Goal: Task Accomplishment & Management: Use online tool/utility

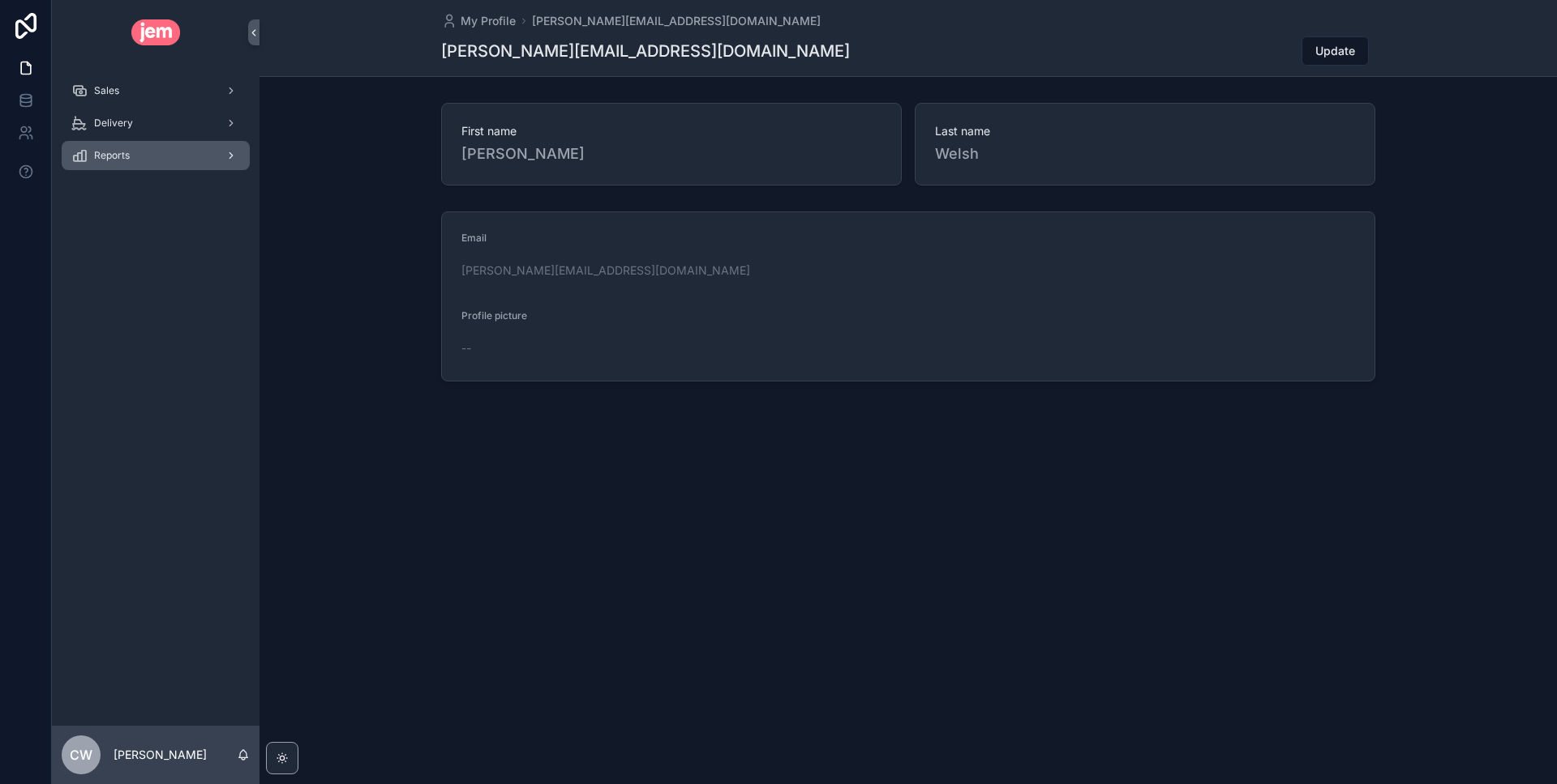
click at [135, 149] on div "Reports" at bounding box center [155, 155] width 169 height 26
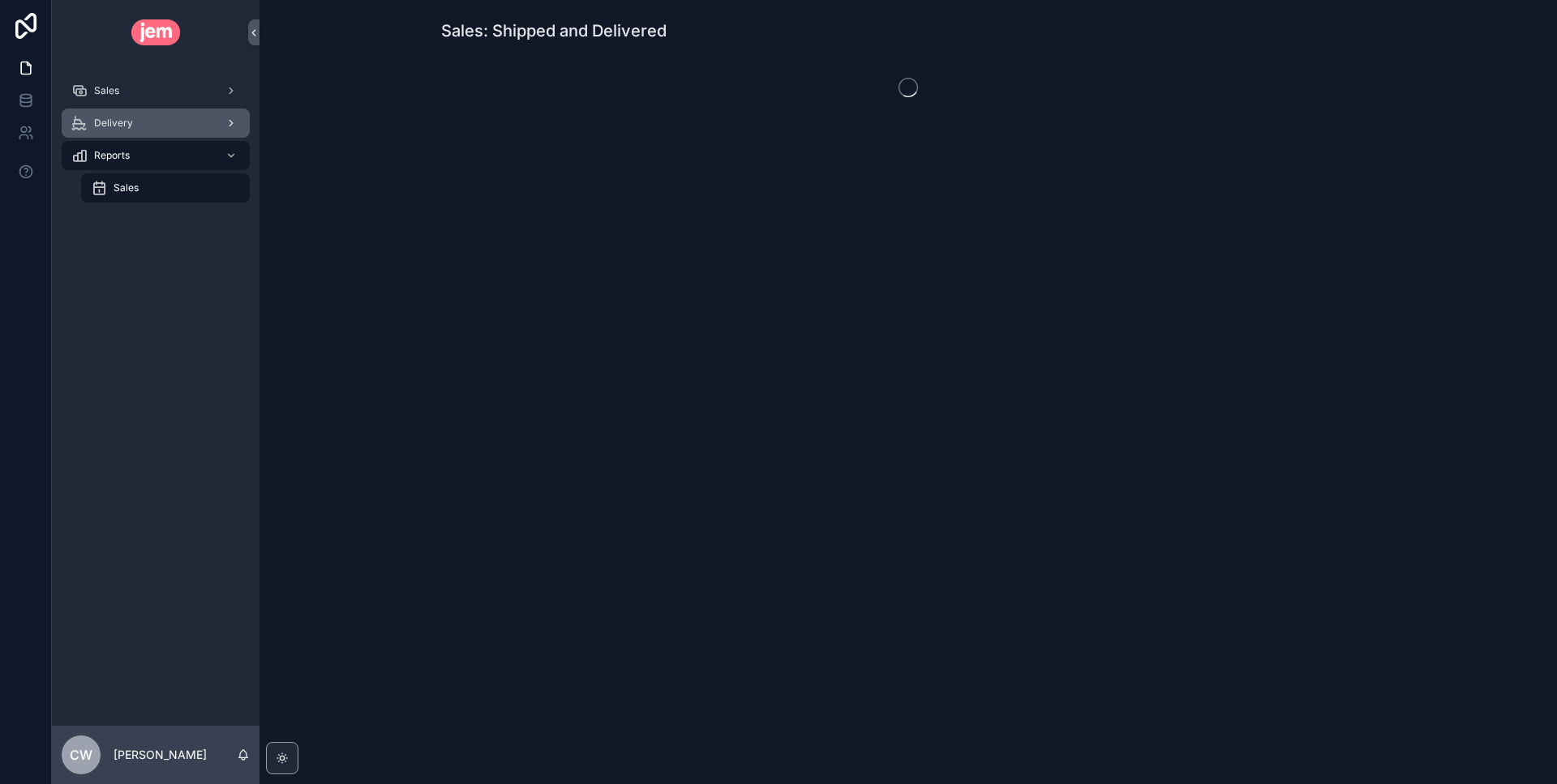
click at [134, 127] on div "Delivery" at bounding box center [155, 123] width 169 height 26
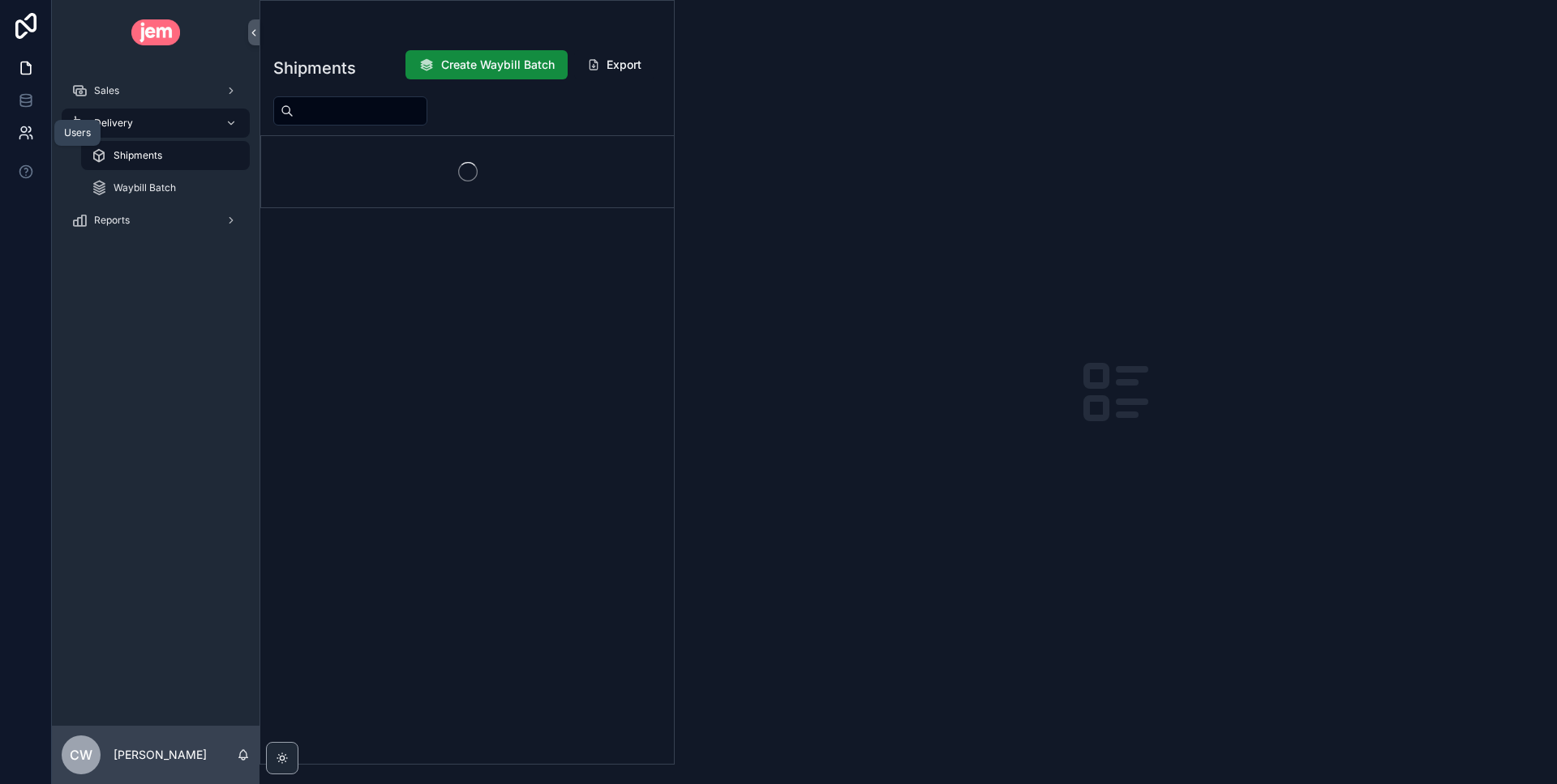
click at [32, 139] on icon at bounding box center [31, 137] width 3 height 4
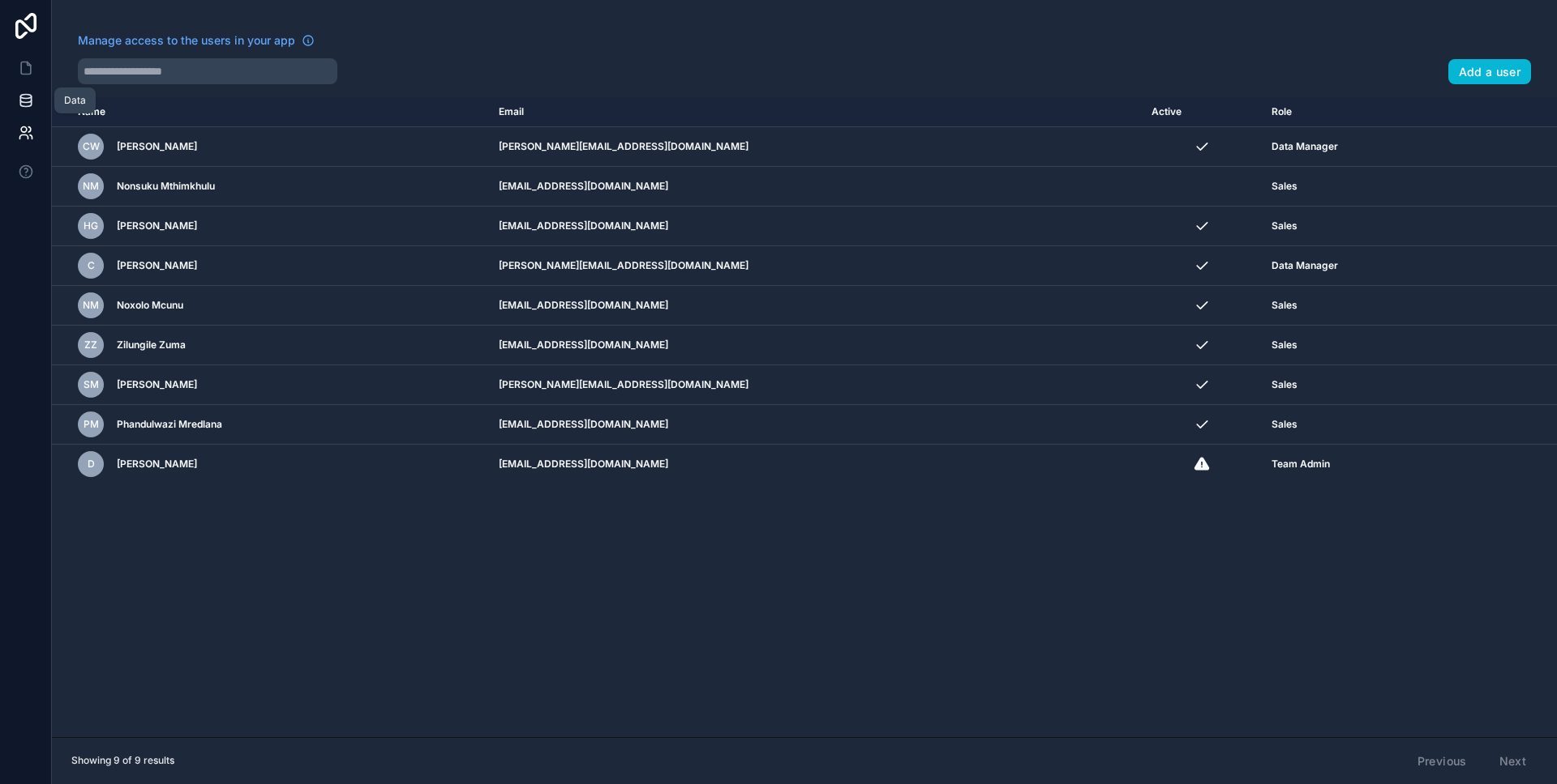
click at [34, 99] on link at bounding box center [26, 100] width 51 height 33
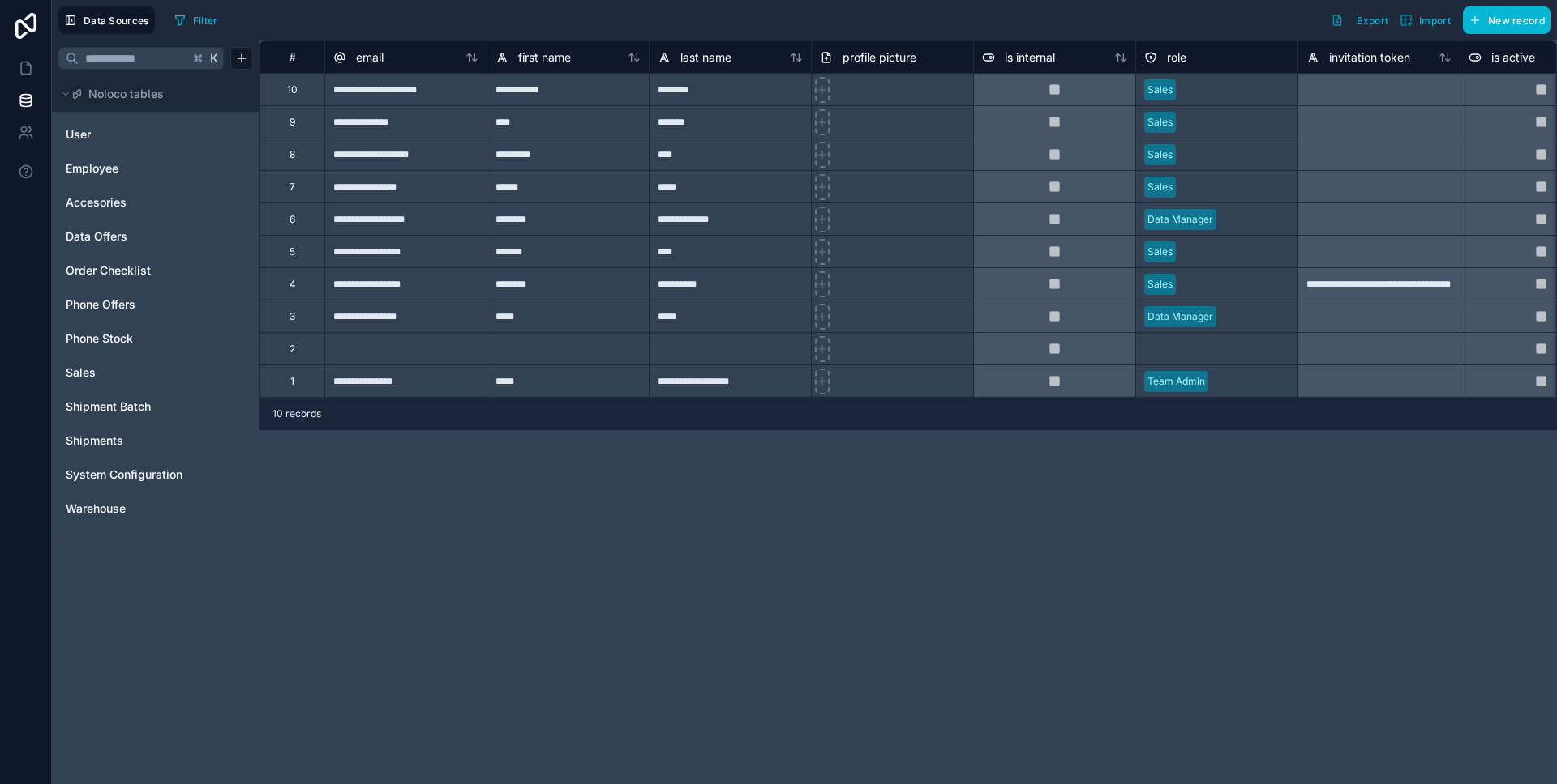
click at [102, 168] on span "Employee" at bounding box center [92, 169] width 53 height 16
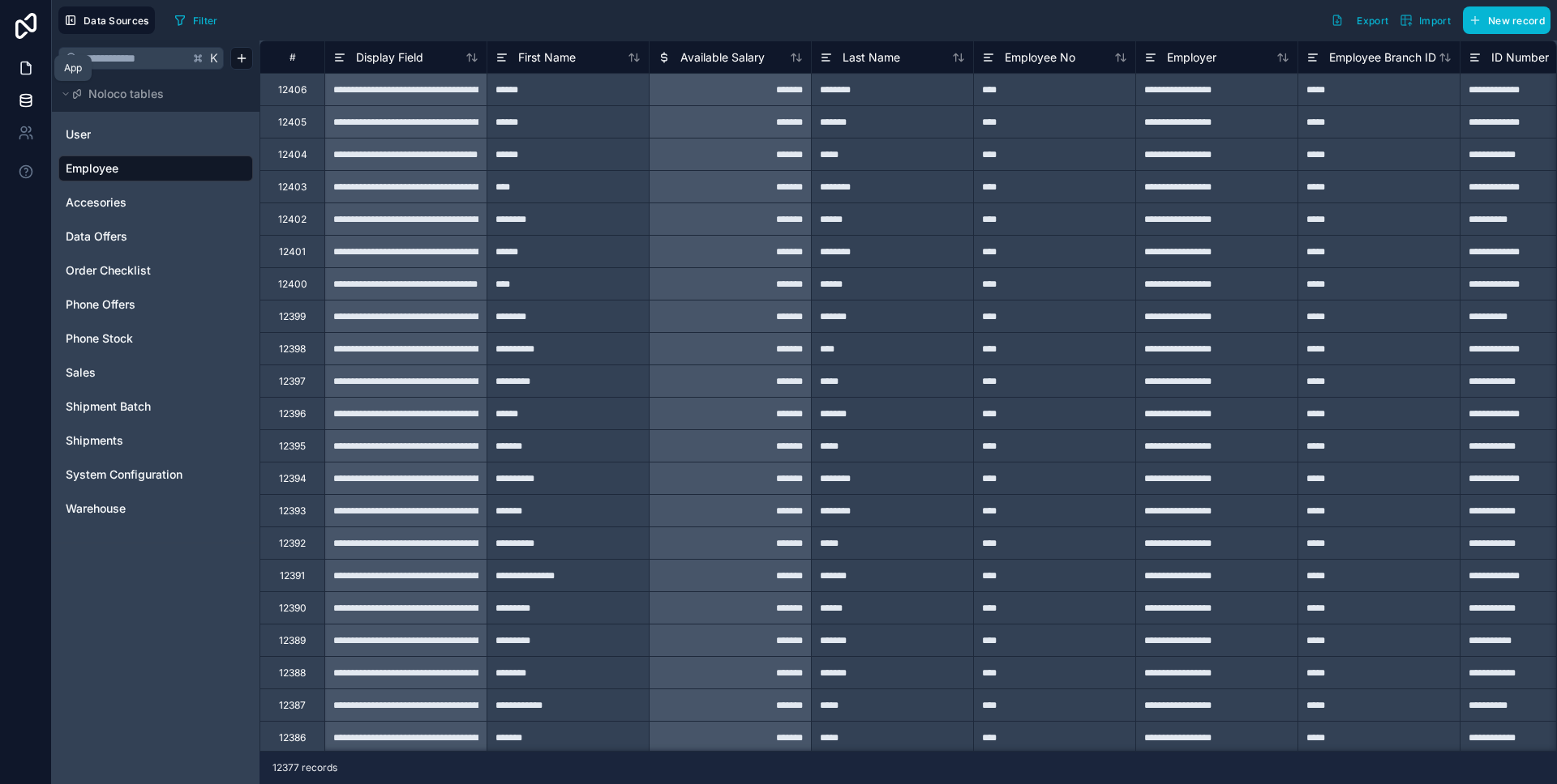
click at [24, 71] on icon at bounding box center [26, 68] width 16 height 16
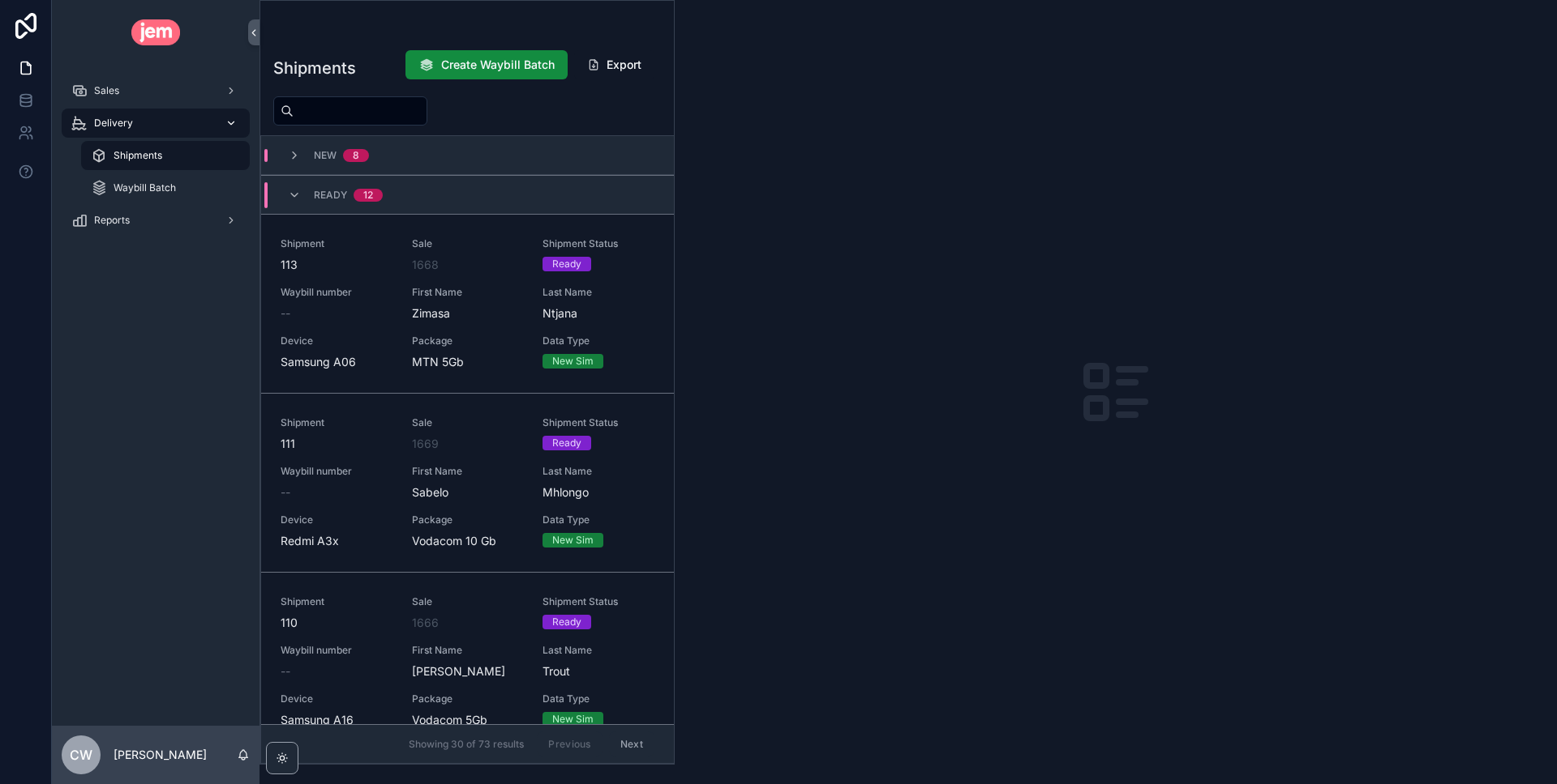
click at [142, 119] on div "Delivery" at bounding box center [155, 123] width 169 height 26
click at [136, 91] on div "Sales" at bounding box center [155, 90] width 169 height 26
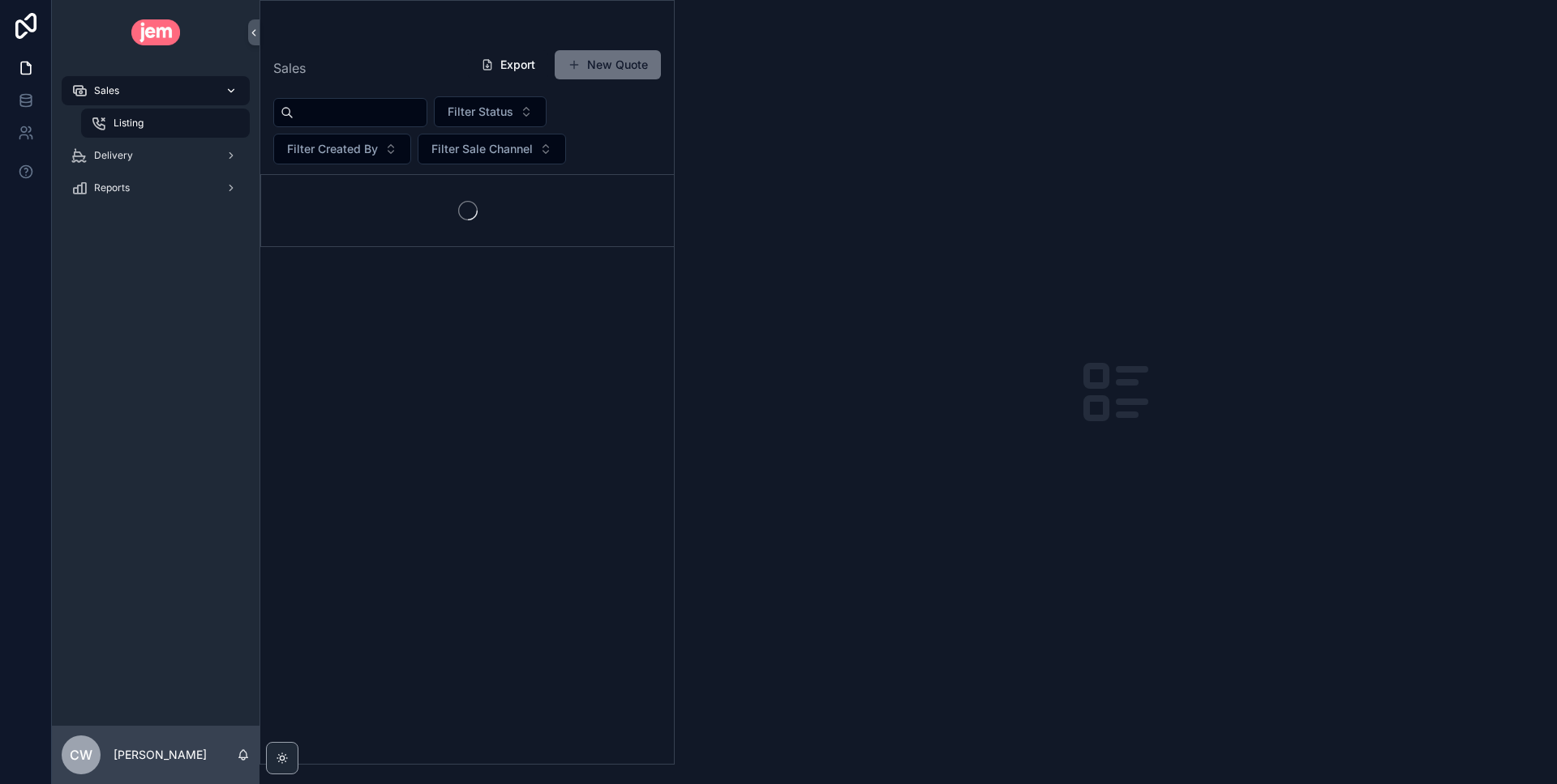
click at [136, 91] on div "Sales" at bounding box center [155, 90] width 169 height 26
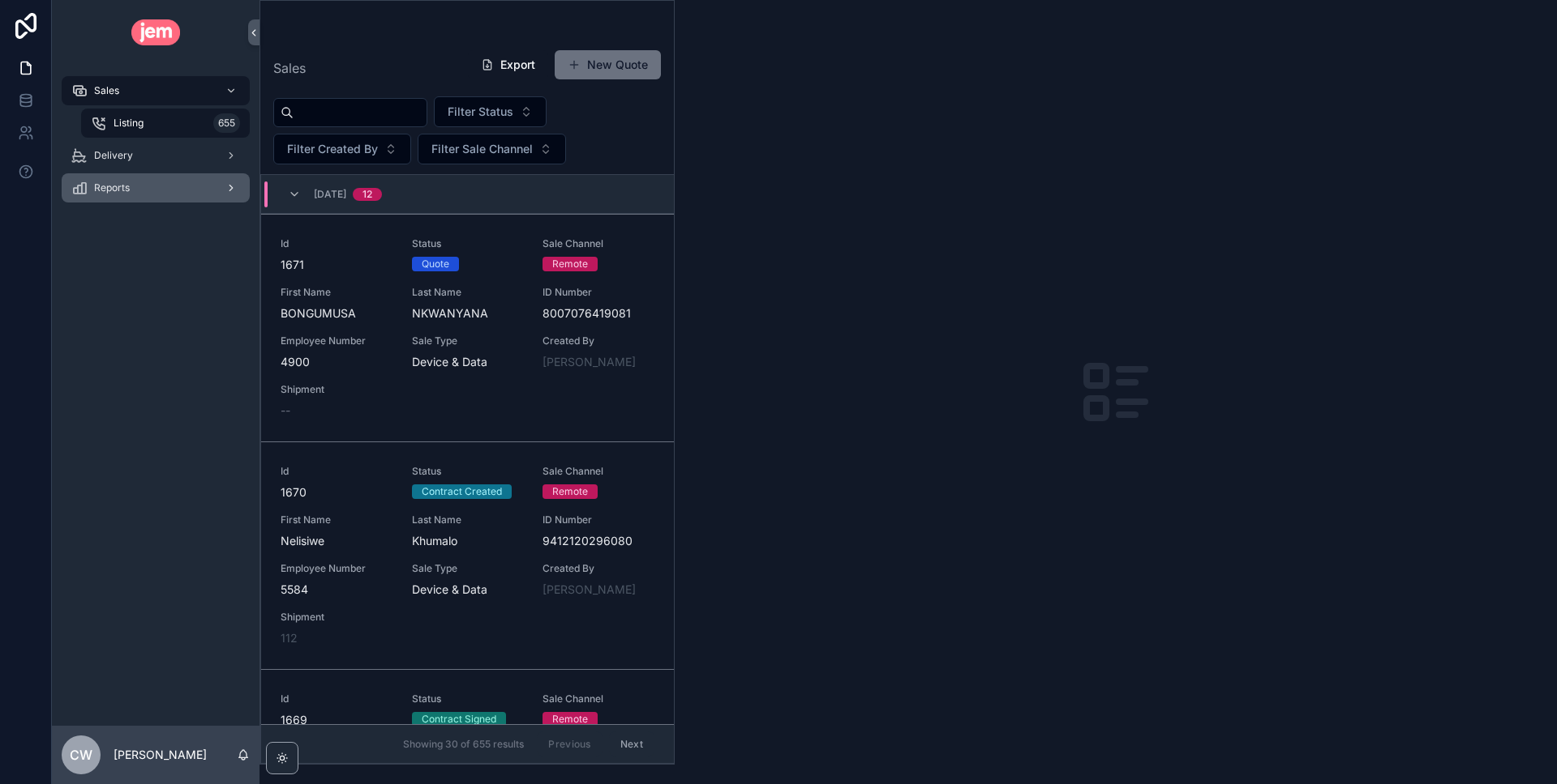
click at [150, 186] on div "Reports" at bounding box center [155, 188] width 169 height 26
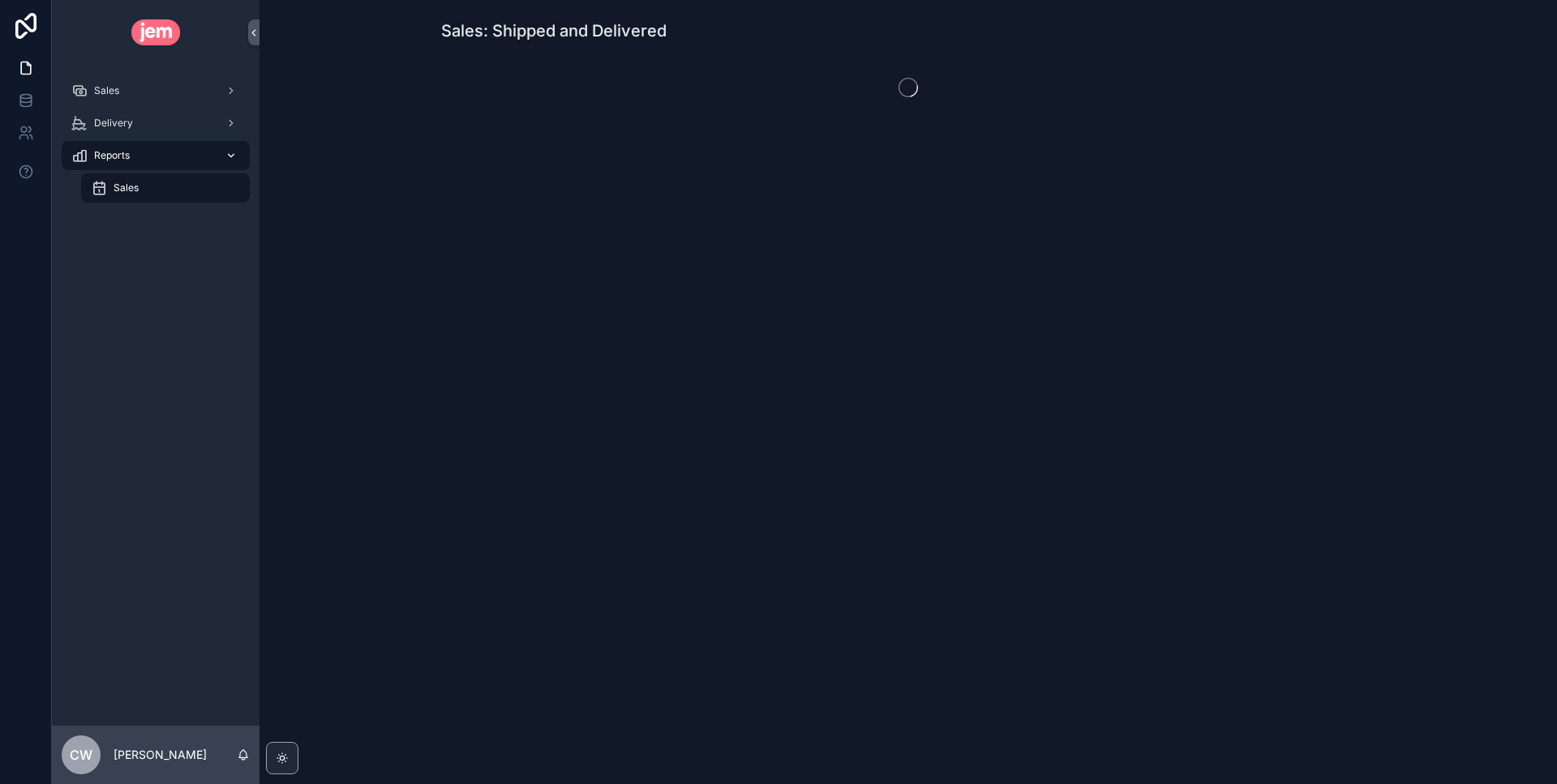
click at [153, 151] on div "Reports" at bounding box center [155, 155] width 169 height 26
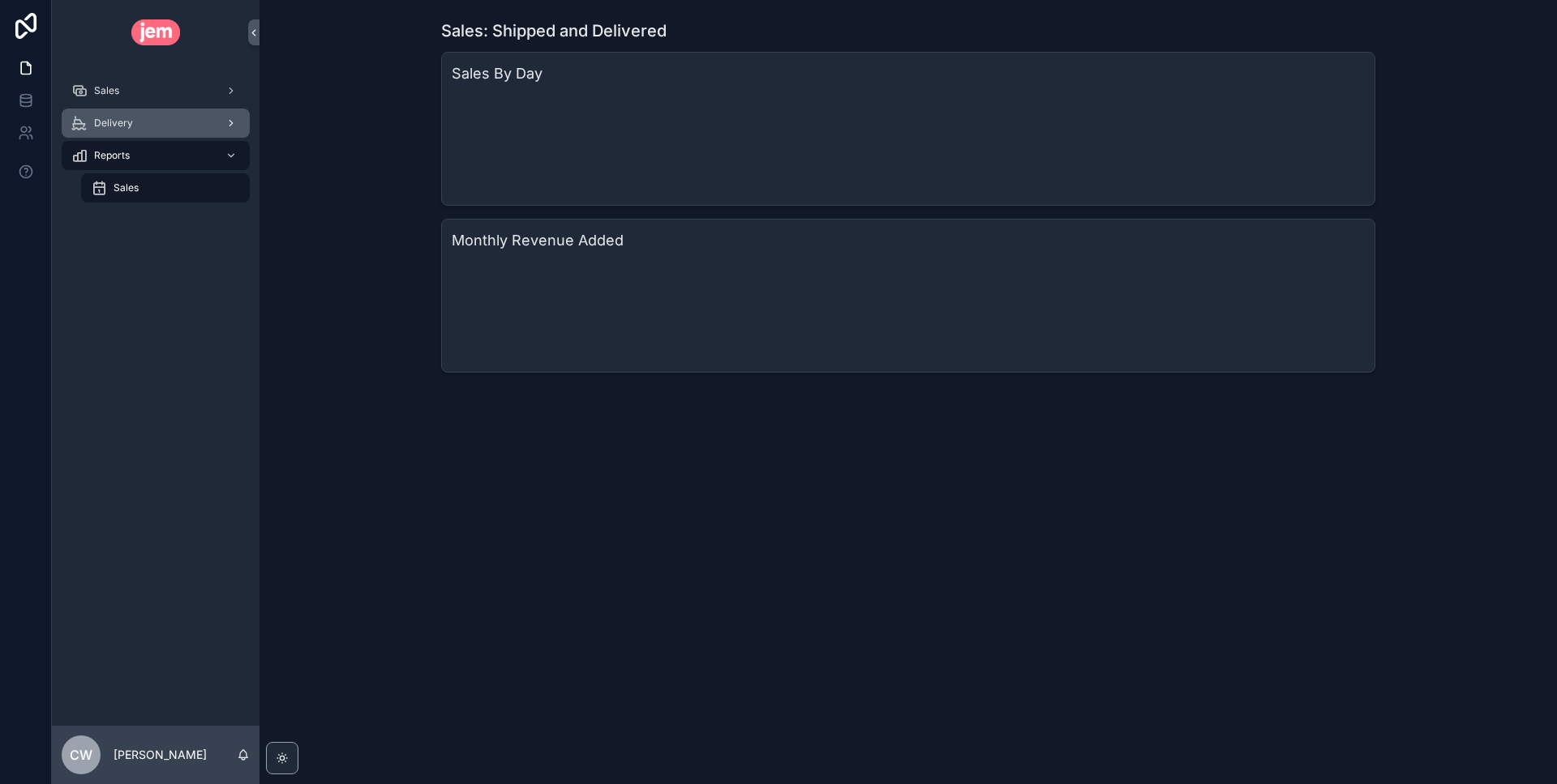
click at [146, 116] on div "Delivery" at bounding box center [155, 123] width 169 height 26
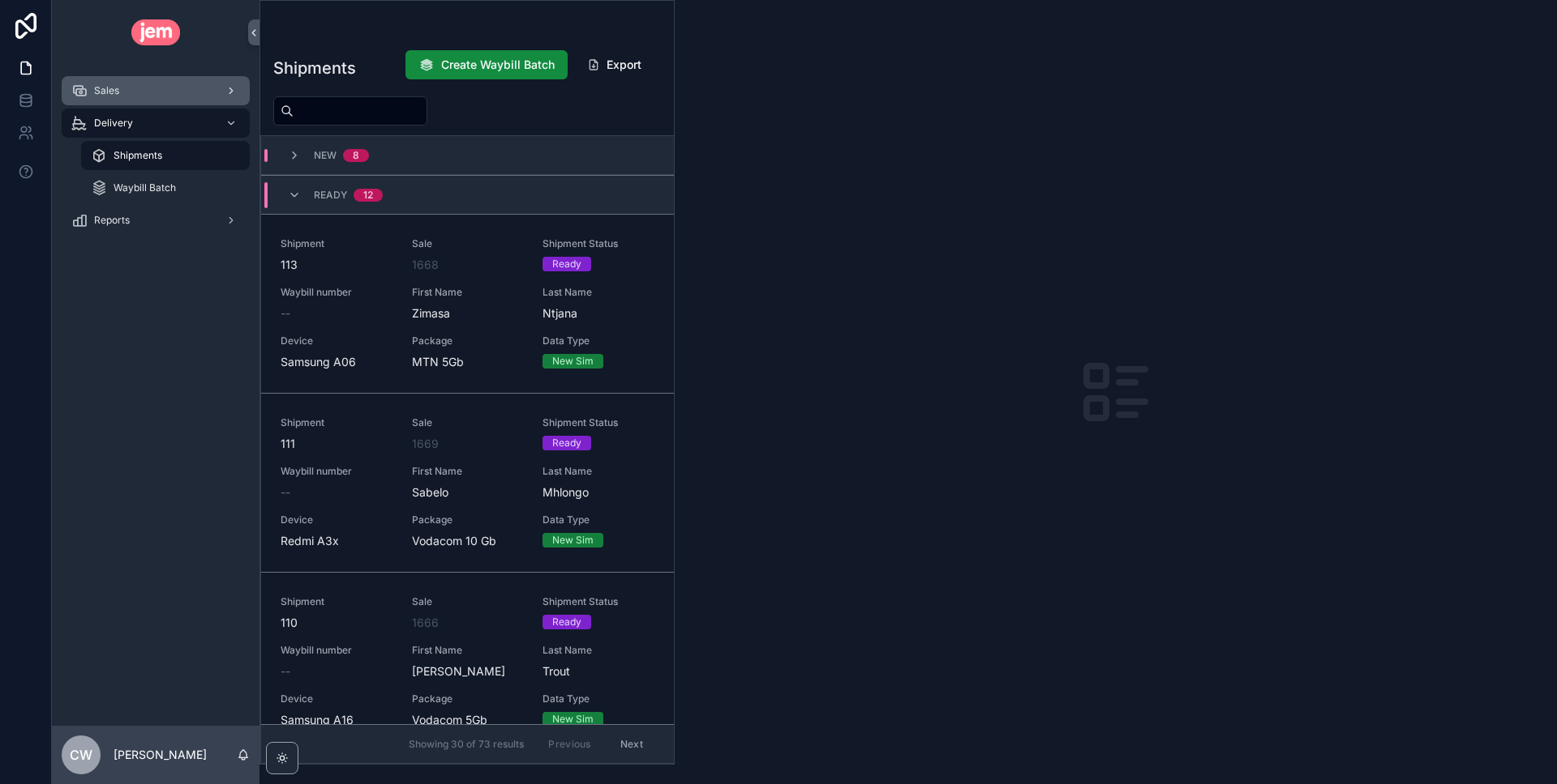
click at [164, 93] on div "Sales" at bounding box center [155, 90] width 169 height 26
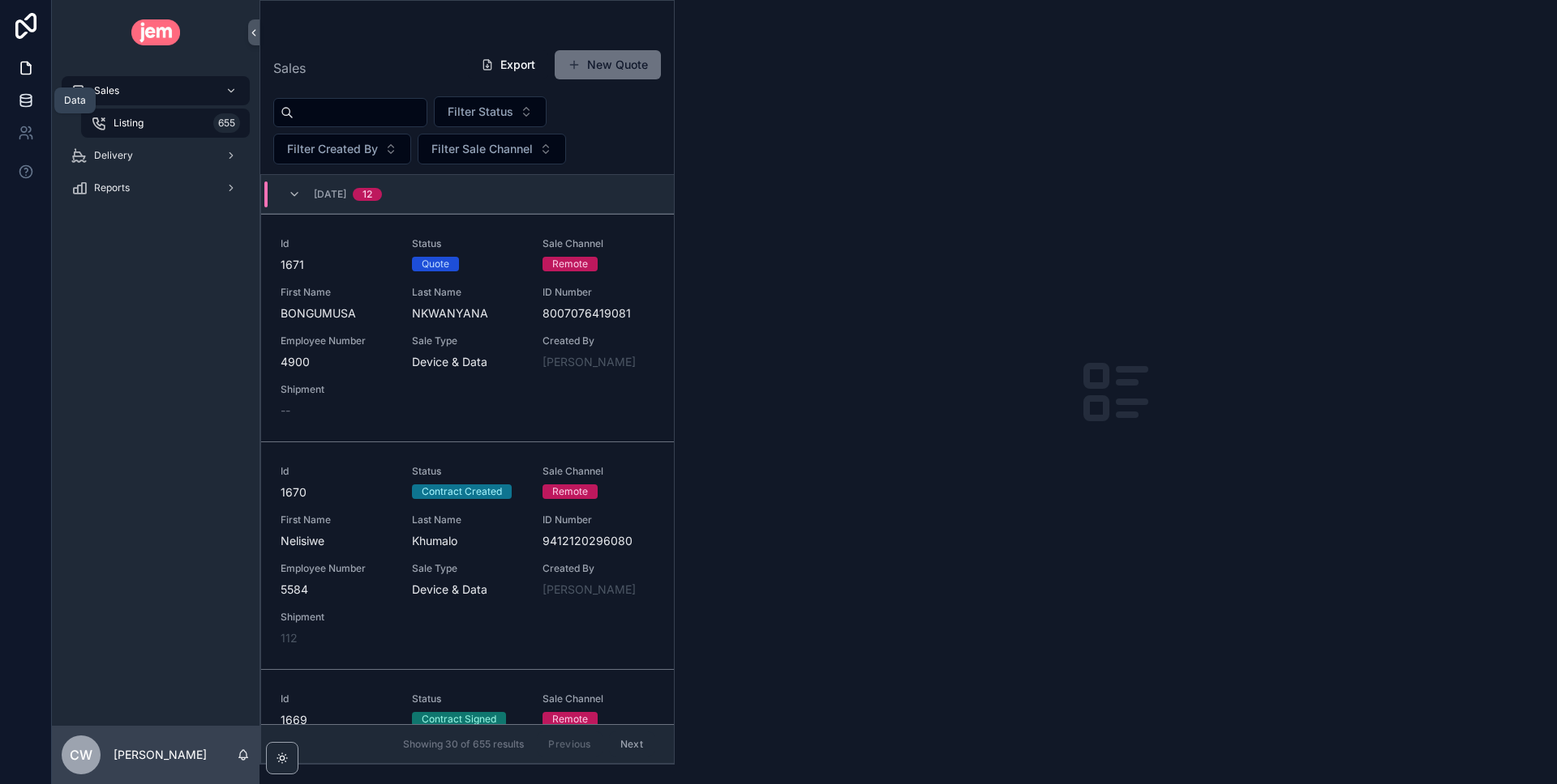
click at [26, 106] on icon at bounding box center [26, 103] width 11 height 6
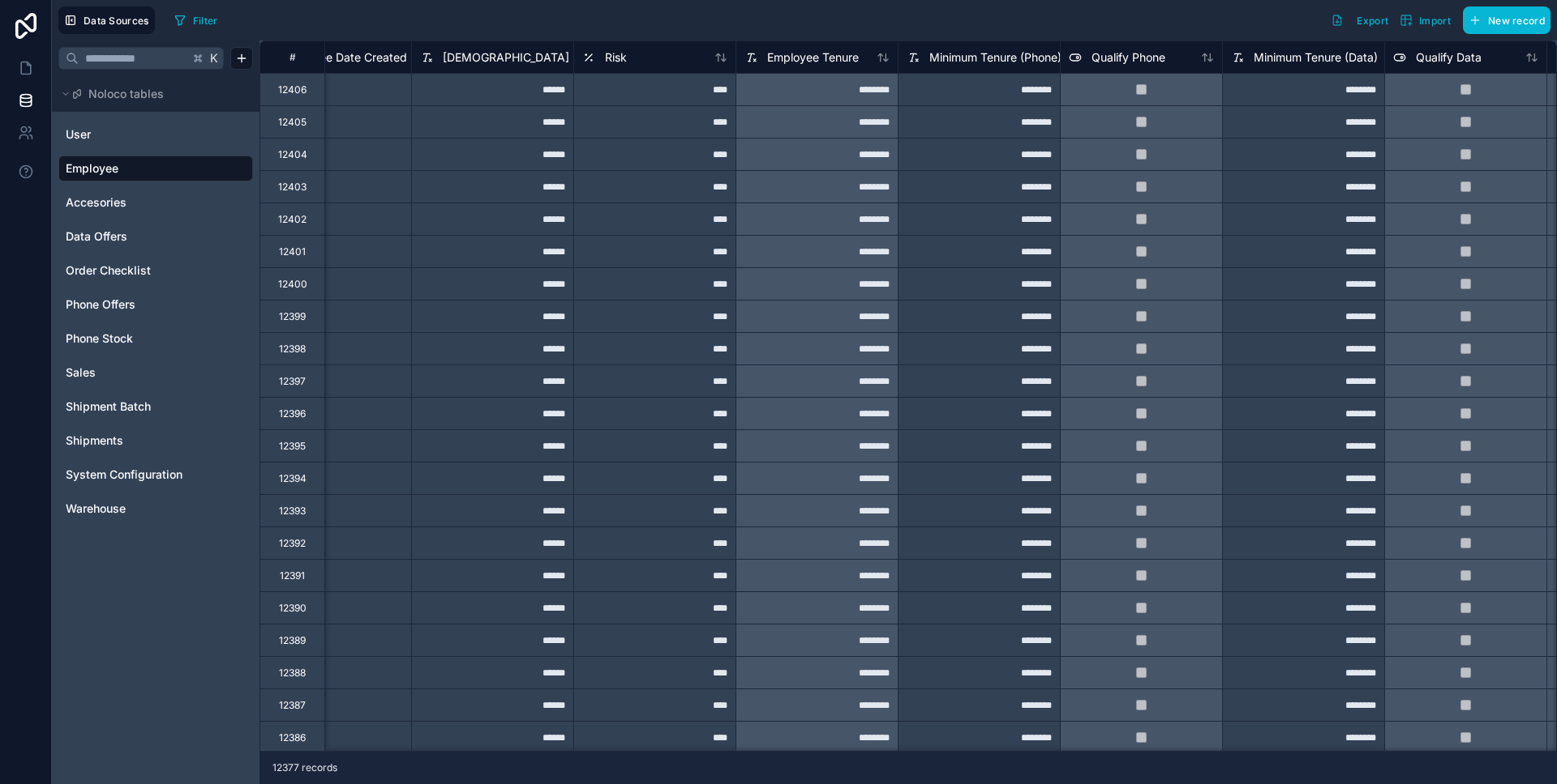
scroll to position [0, 1519]
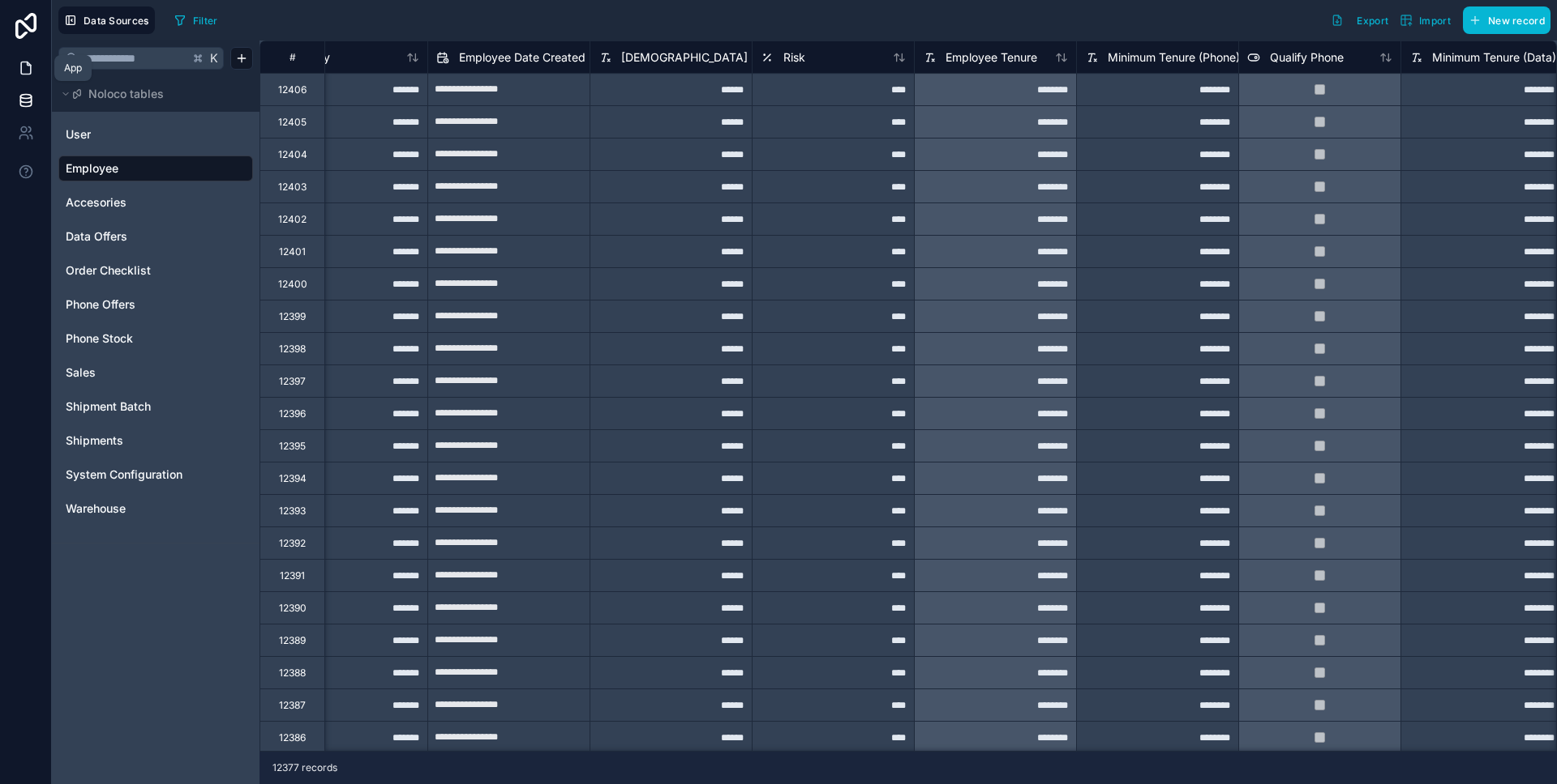
click at [37, 70] on link at bounding box center [26, 68] width 51 height 33
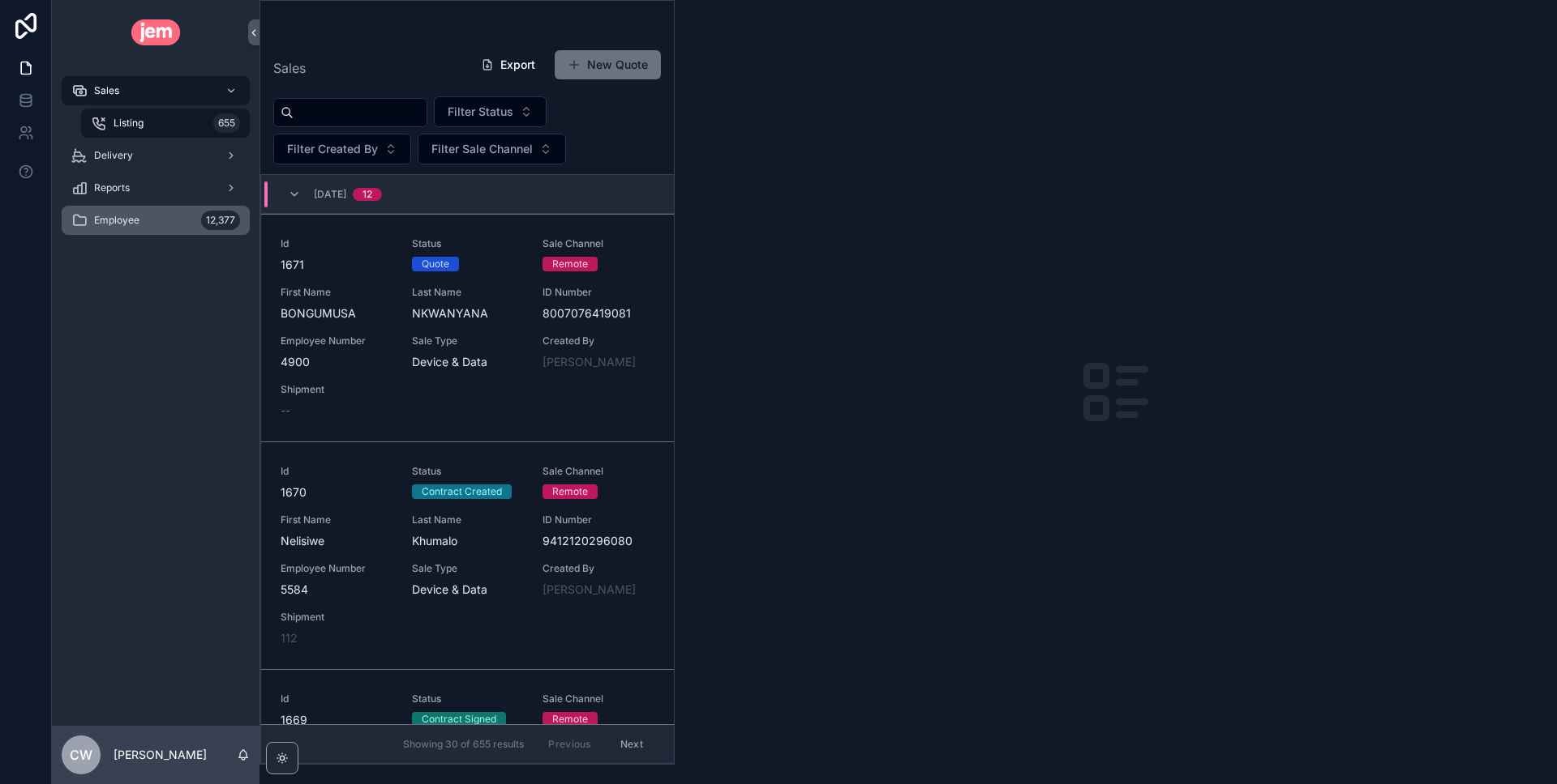
click at [150, 220] on div "Employee 12,377" at bounding box center [155, 221] width 169 height 26
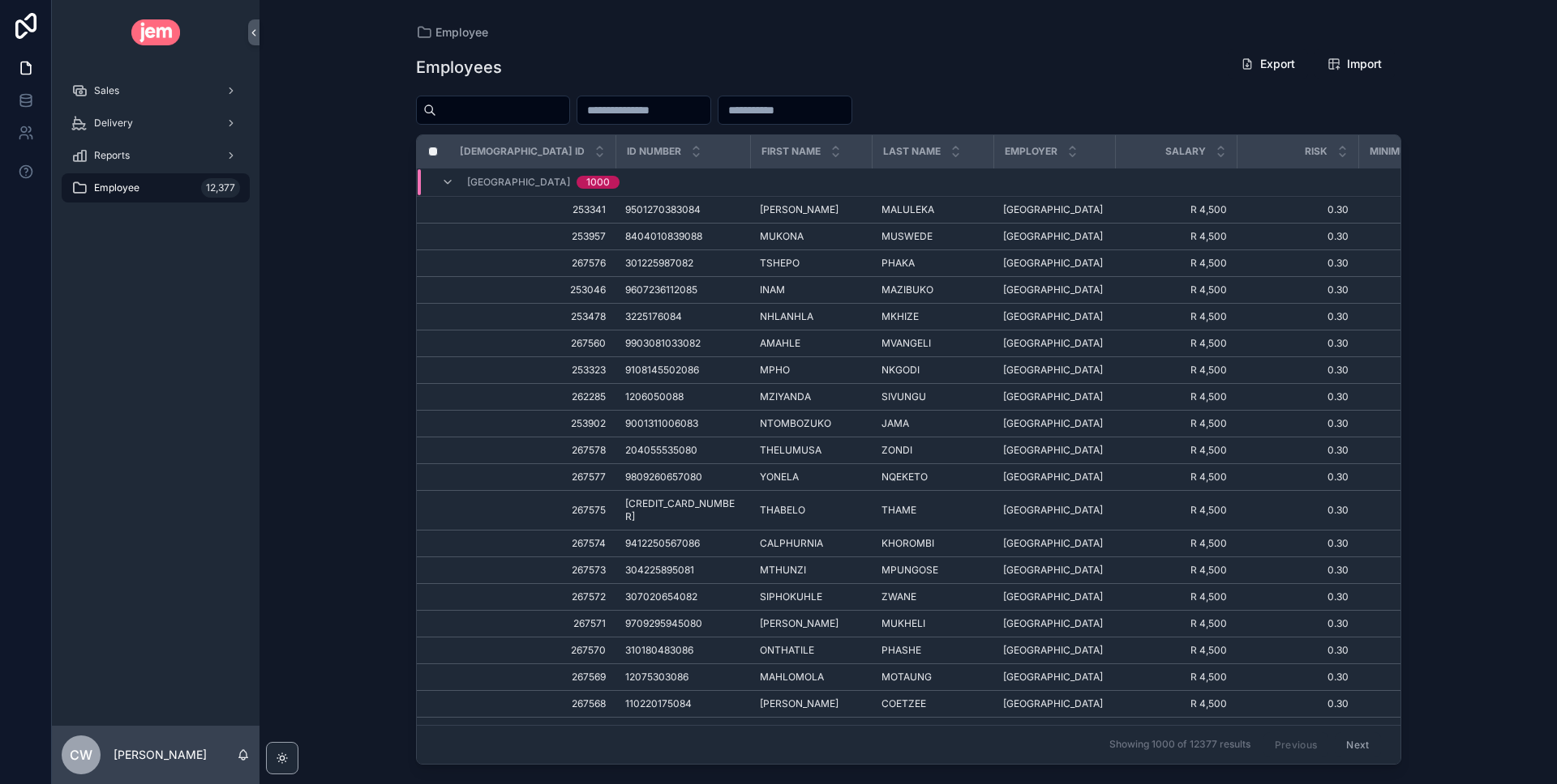
click at [675, 108] on input "scrollable content" at bounding box center [644, 109] width 133 height 23
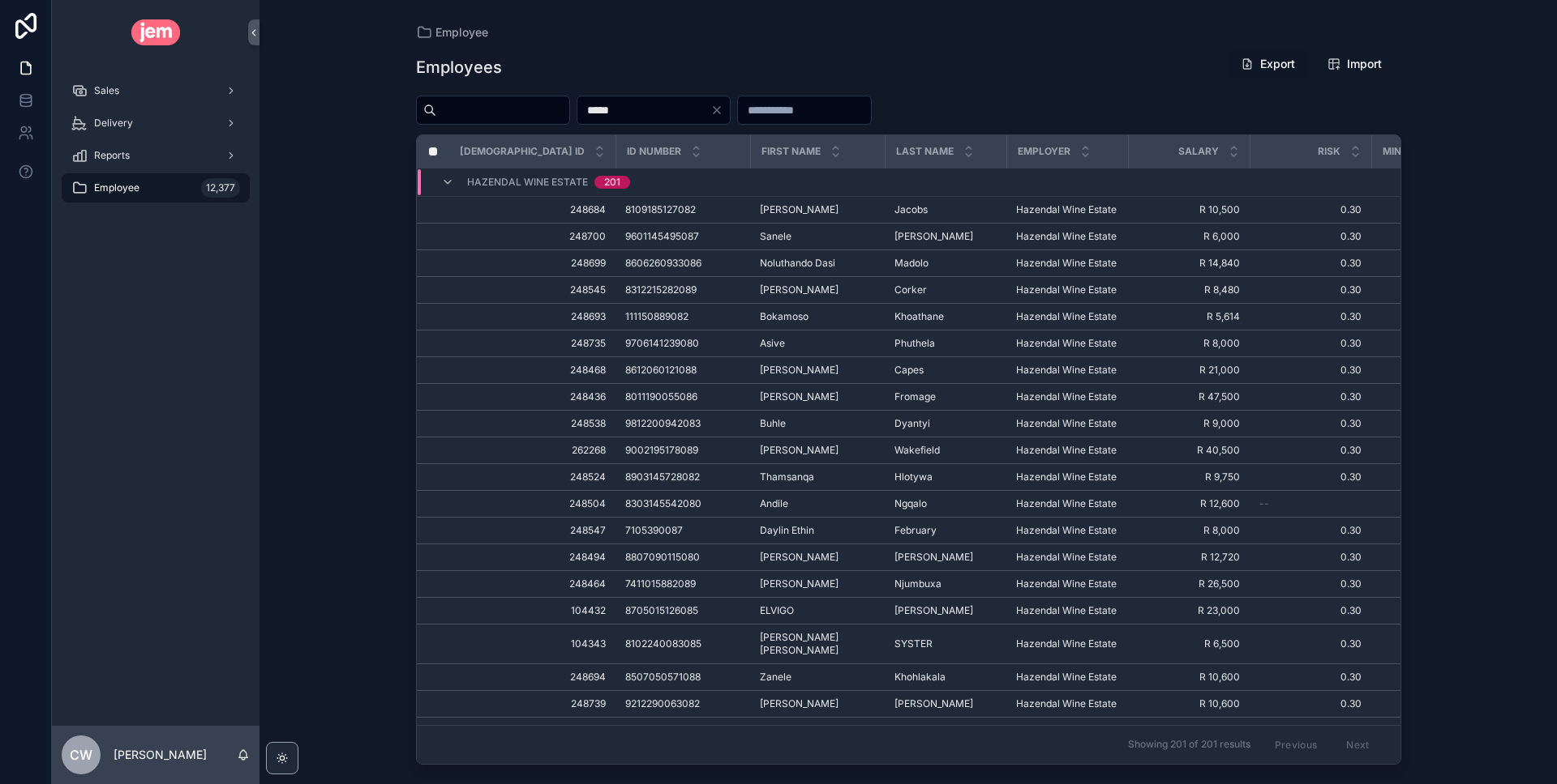
type input "*****"
click at [1280, 65] on button "Export" at bounding box center [1268, 64] width 80 height 29
click at [1349, 57] on span "Import" at bounding box center [1365, 64] width 35 height 16
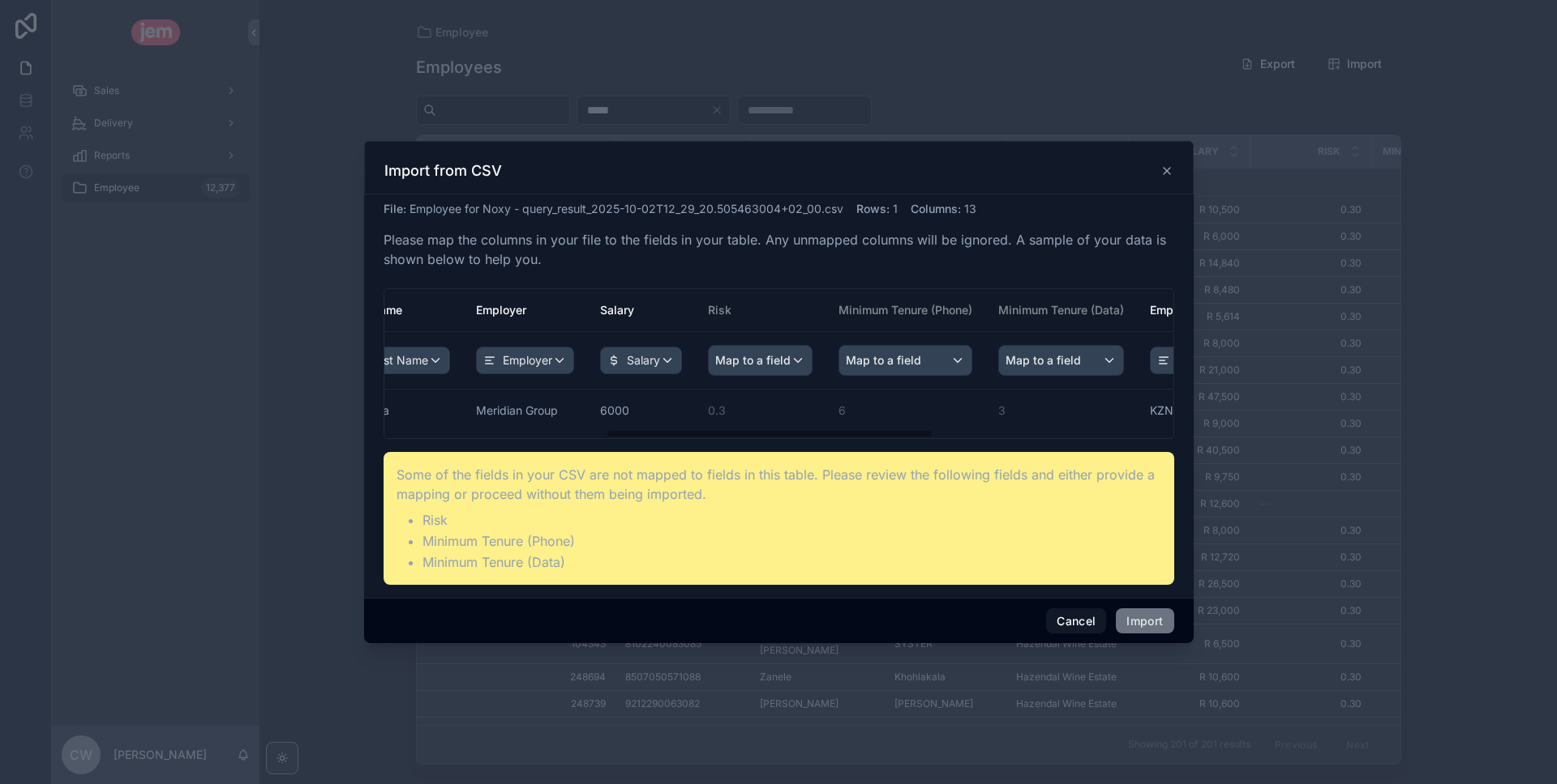
scroll to position [0, 555]
click at [707, 357] on span "Map to a field" at bounding box center [744, 361] width 76 height 29
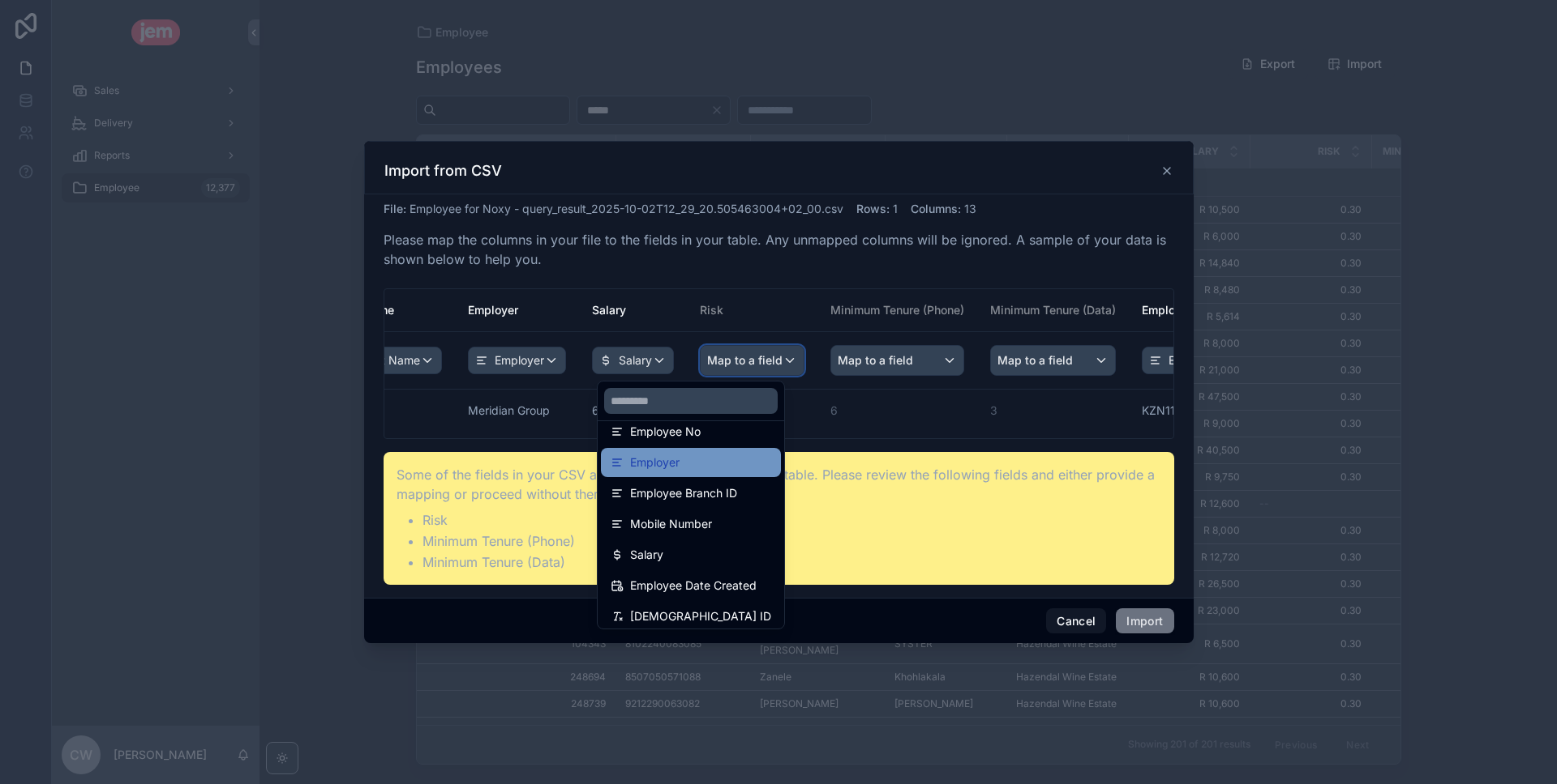
scroll to position [115, 0]
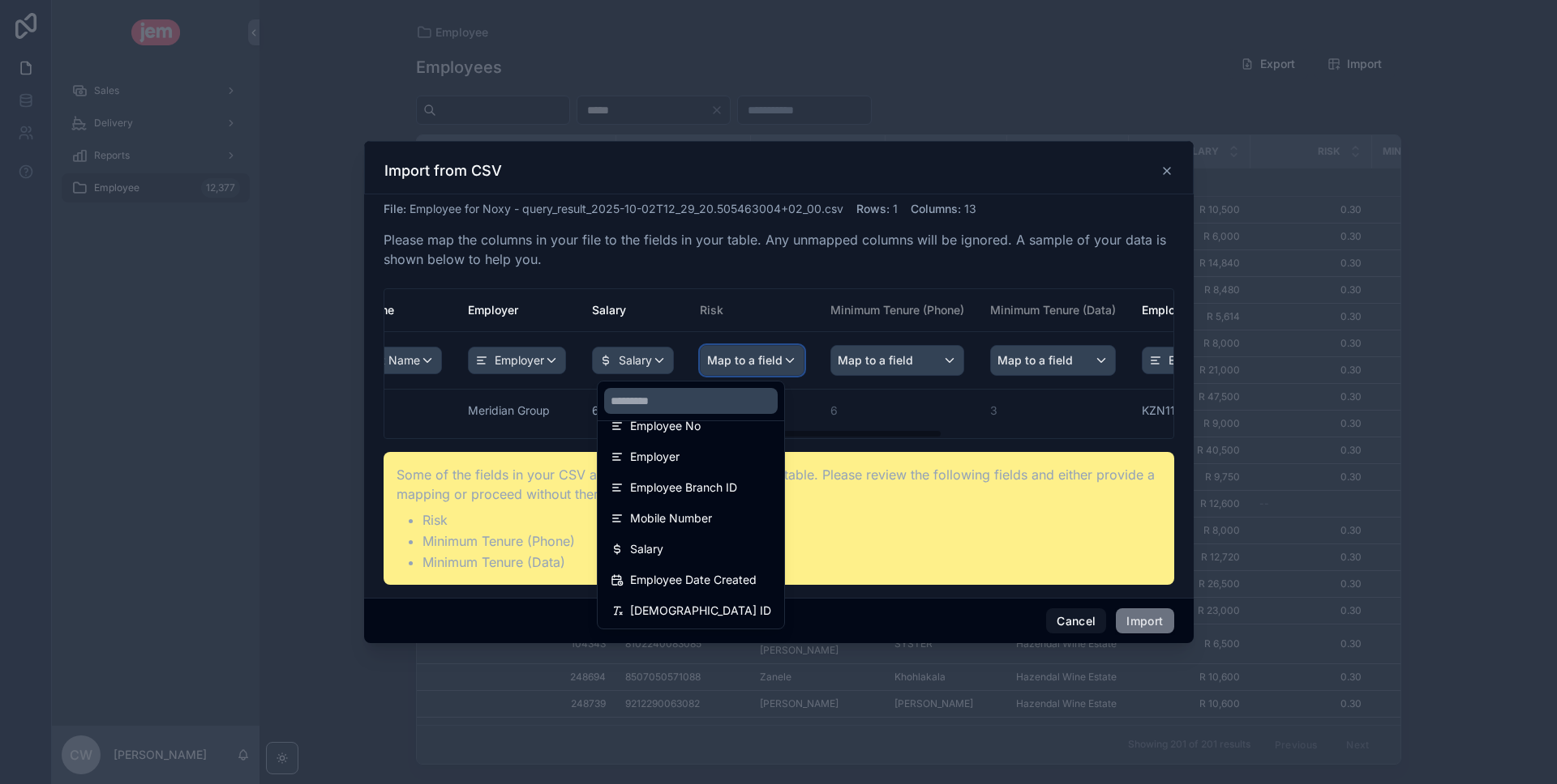
click at [877, 433] on div "Jem ID ID Number First Name Last Name Employer Salary Risk Minimum Tenure (Phon…" at bounding box center [778, 364] width 789 height 150
click at [913, 433] on div "Jem ID ID Number First Name Last Name Employer Salary Risk Minimum Tenure (Phon…" at bounding box center [778, 364] width 789 height 150
click at [603, 304] on div "scrollable content" at bounding box center [778, 393] width 829 height 503
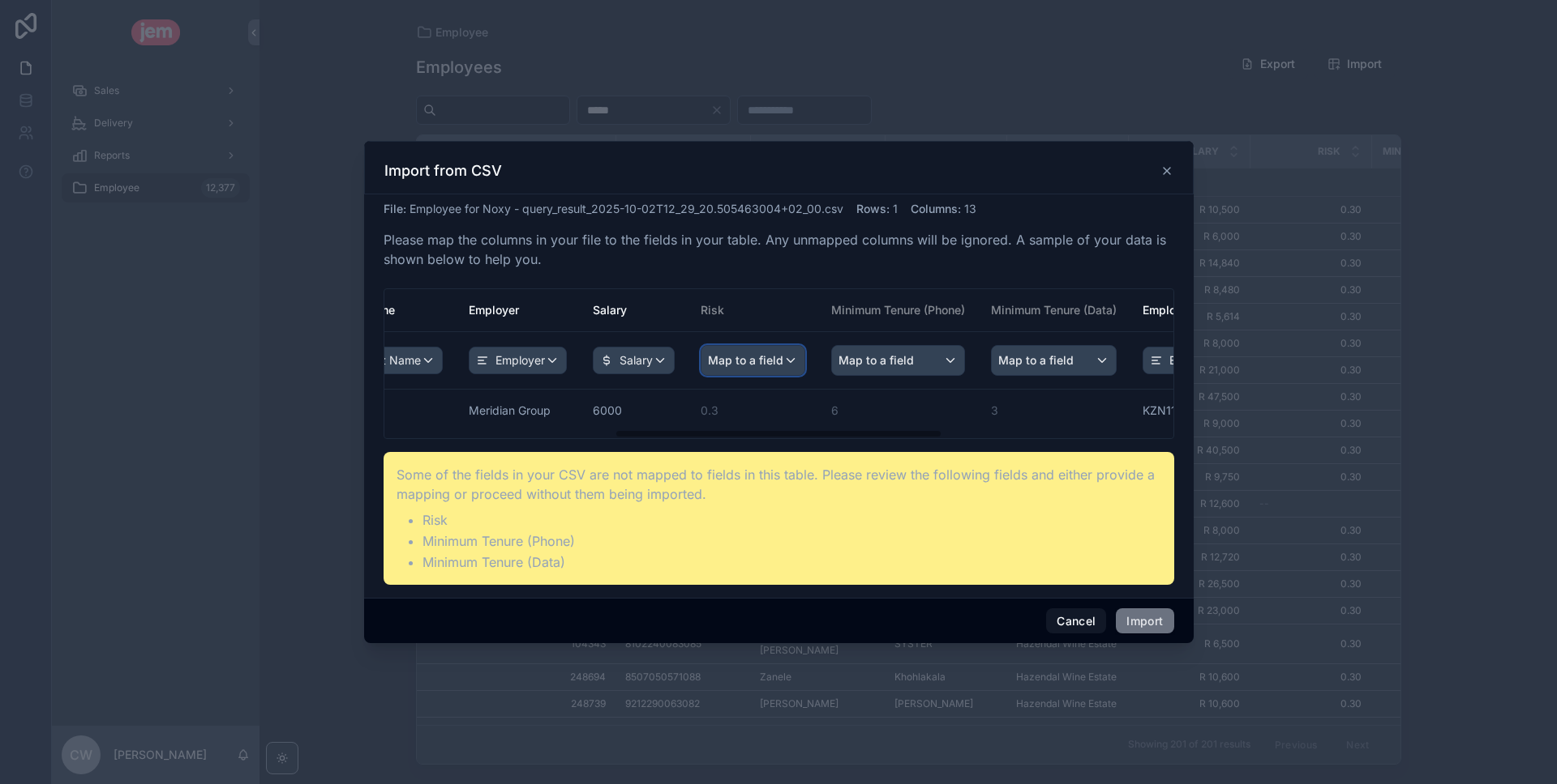
click at [708, 368] on span "Map to a field" at bounding box center [745, 361] width 76 height 29
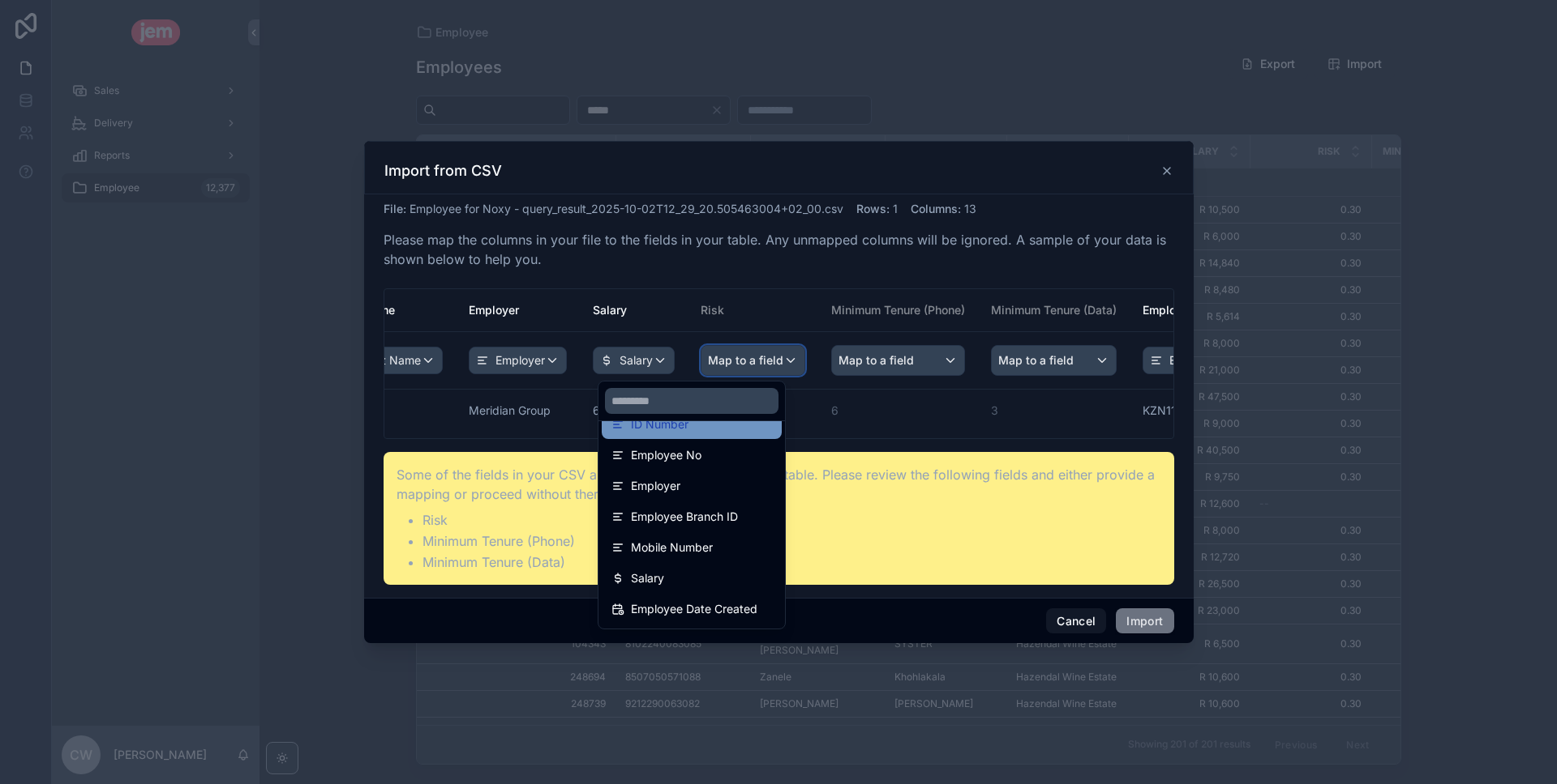
scroll to position [115, 0]
click at [819, 362] on div "scrollable content" at bounding box center [778, 393] width 829 height 503
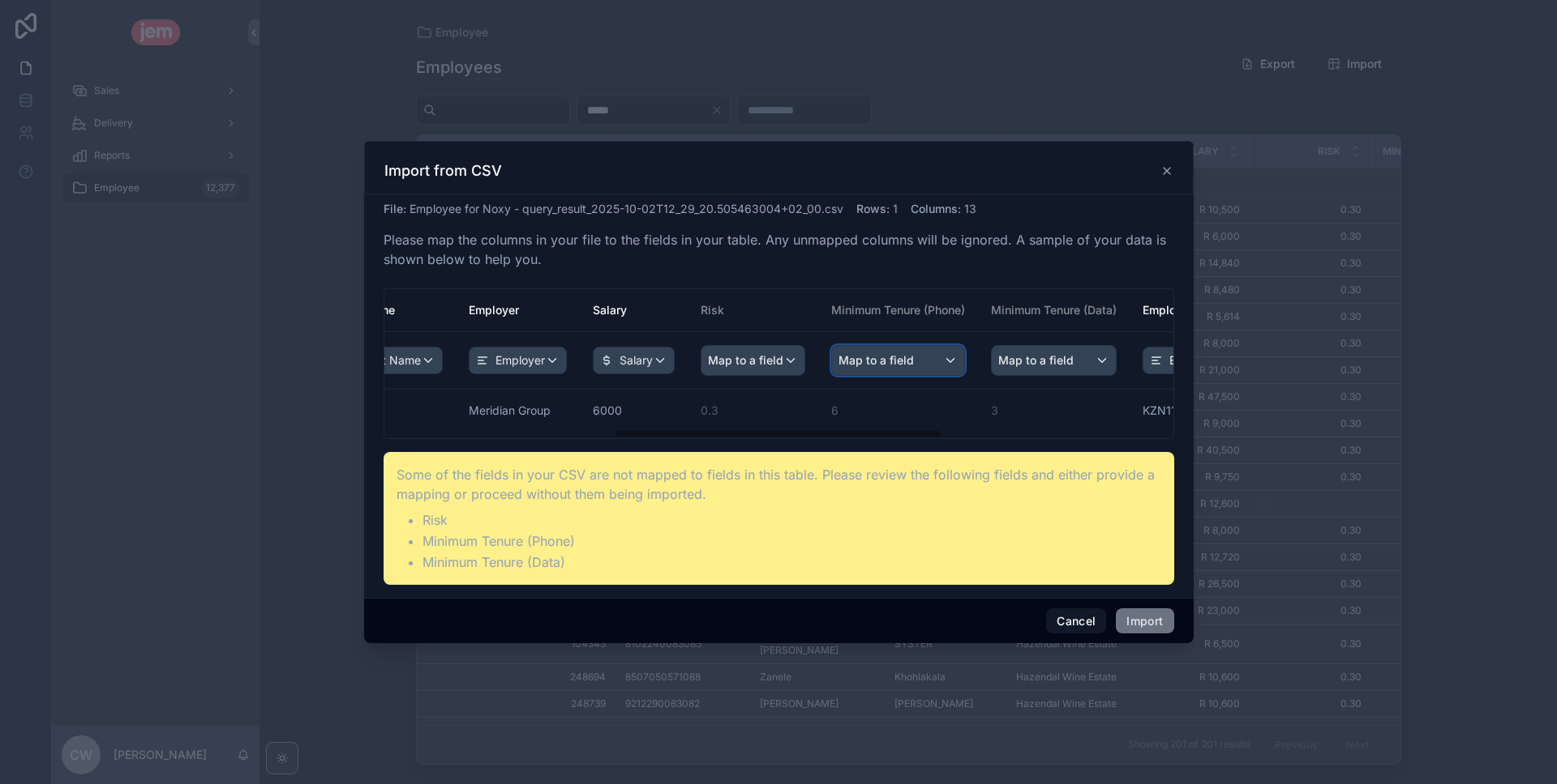
click at [832, 354] on div "Map to a field" at bounding box center [898, 361] width 132 height 29
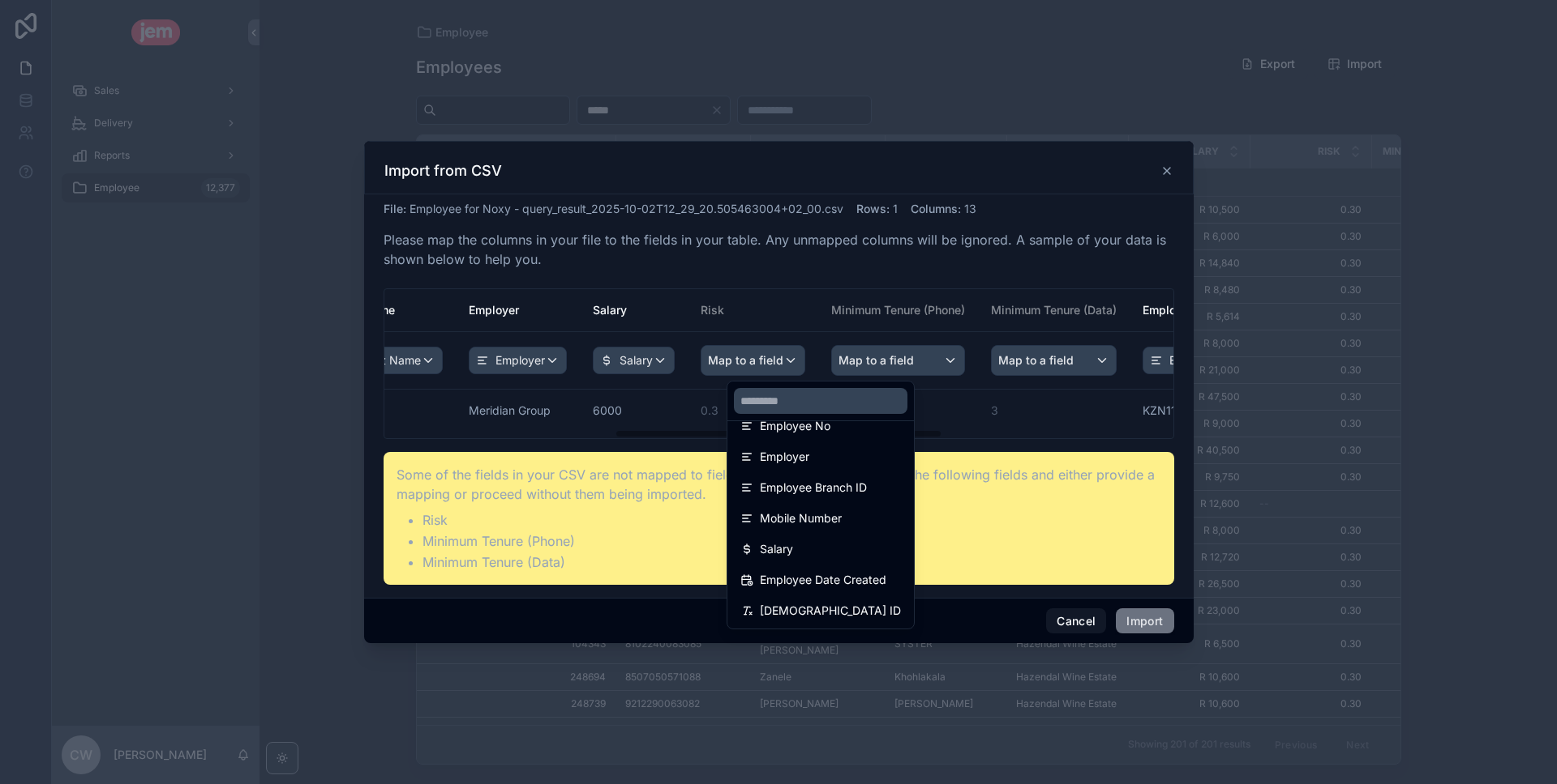
click at [981, 400] on div "scrollable content" at bounding box center [778, 393] width 829 height 503
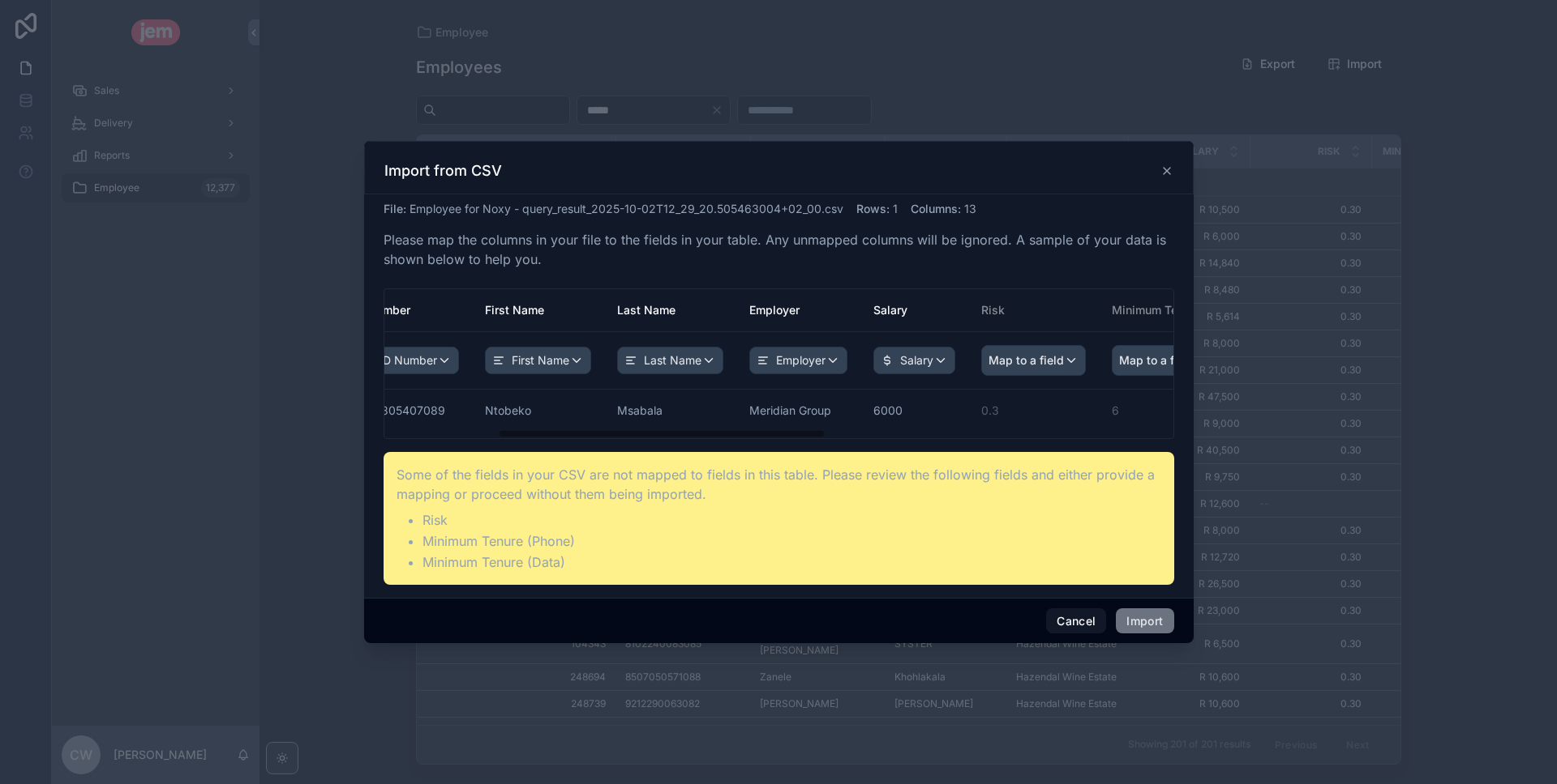
scroll to position [0, 274]
